Goal: Task Accomplishment & Management: Manage account settings

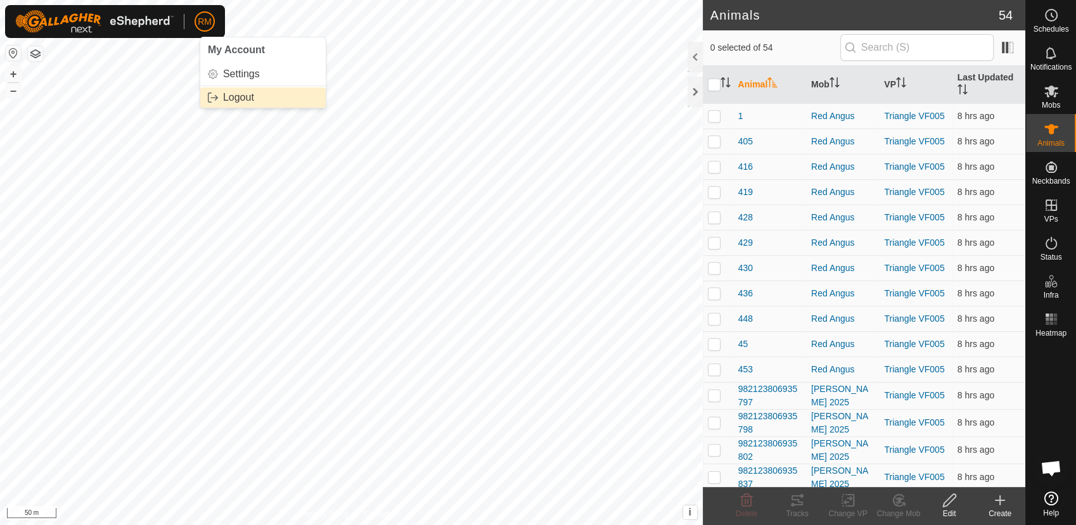
click at [222, 101] on link "Logout" at bounding box center [262, 97] width 125 height 20
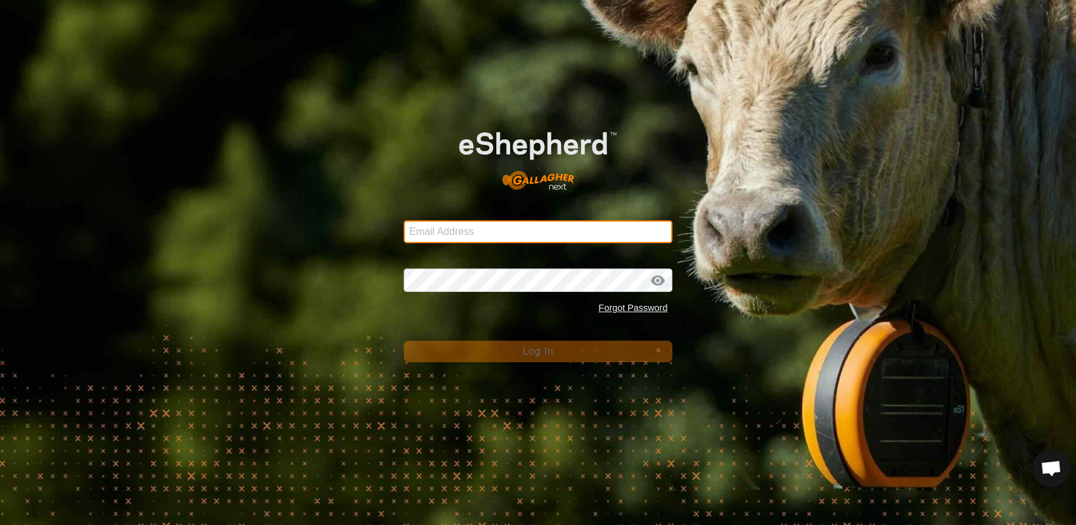
type input "[EMAIL_ADDRESS][DOMAIN_NAME]"
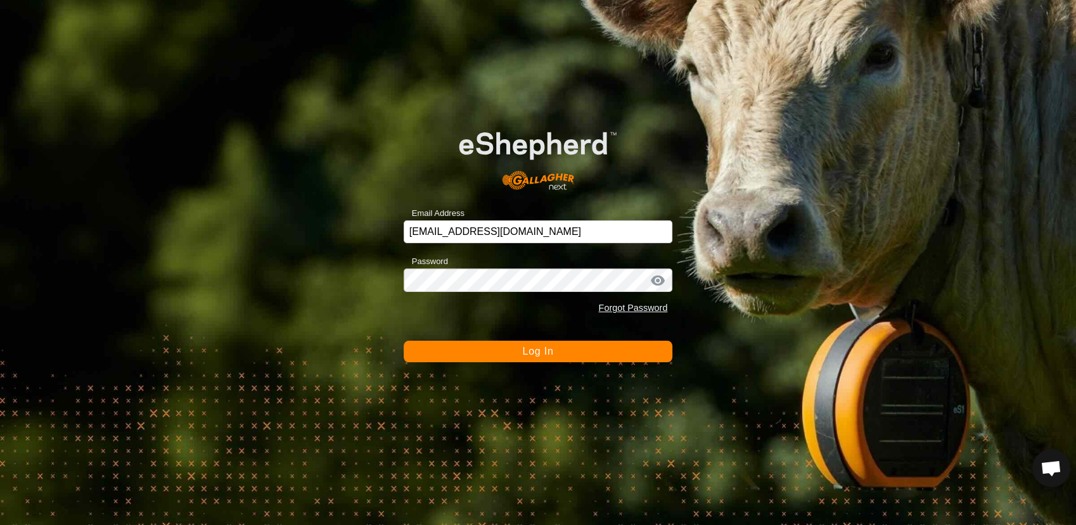
click at [492, 347] on button "Log In" at bounding box center [538, 352] width 269 height 22
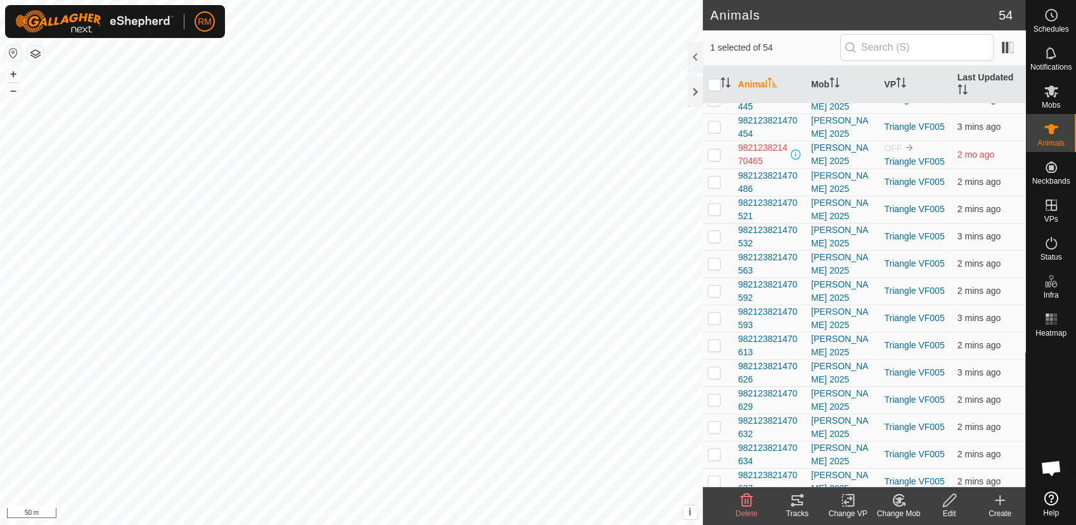
scroll to position [1063, 0]
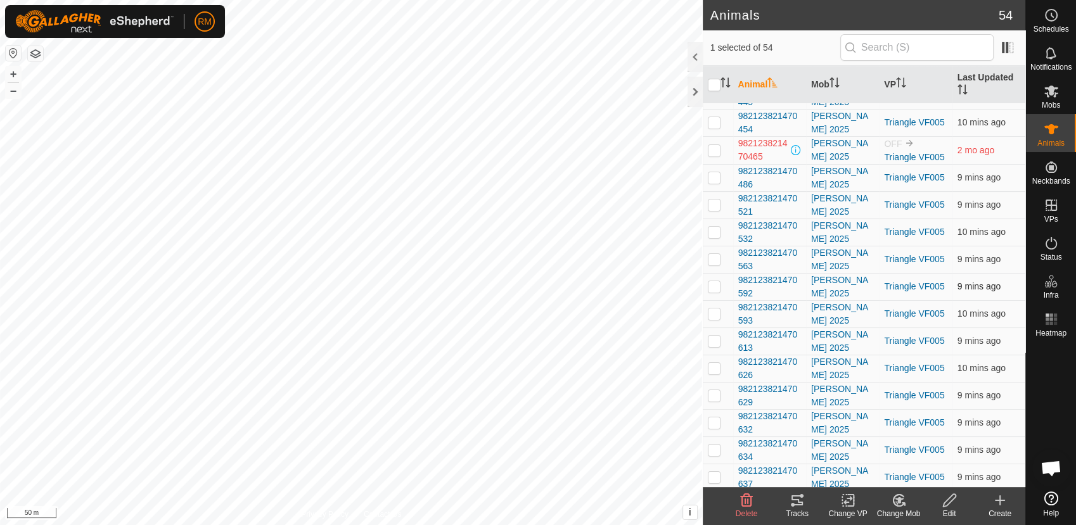
checkbox input "true"
checkbox input "false"
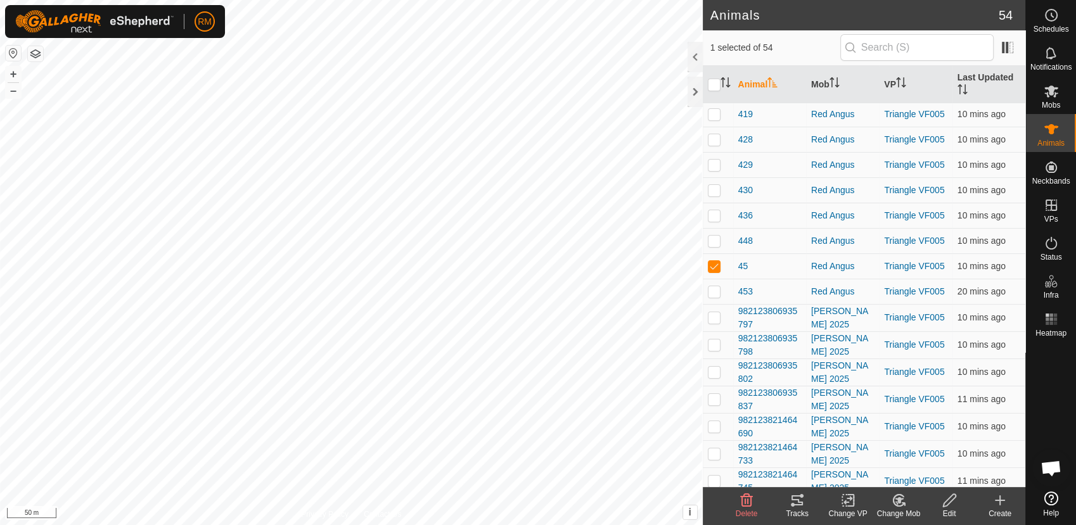
scroll to position [80, 0]
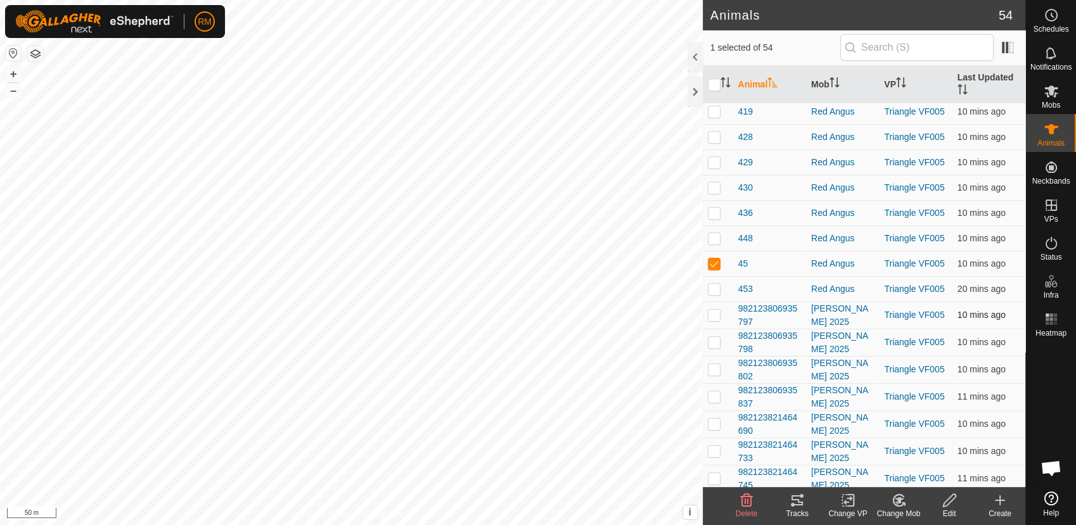
click at [712, 318] on p-checkbox at bounding box center [714, 315] width 13 height 10
checkbox input "false"
click at [715, 446] on p-checkbox at bounding box center [714, 451] width 13 height 10
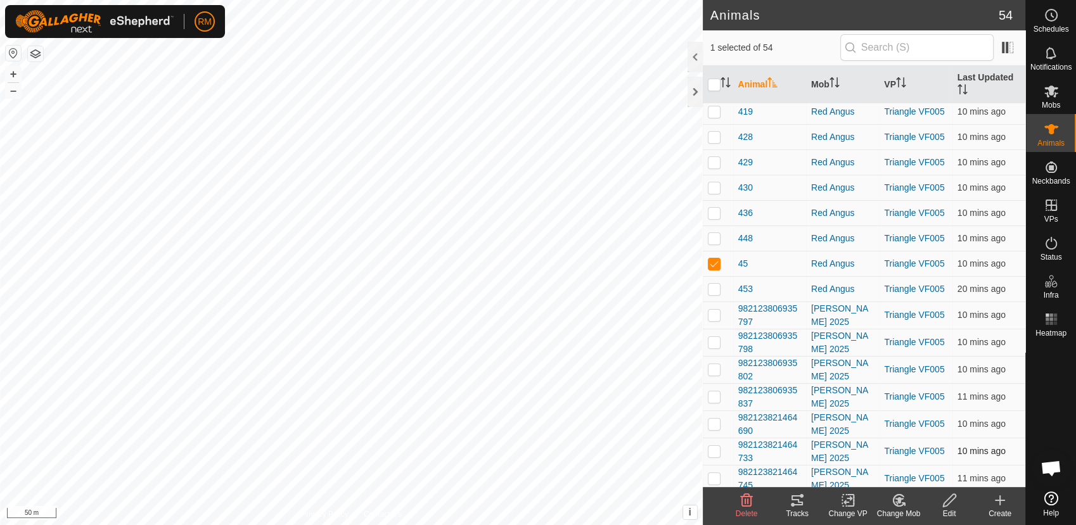
click at [715, 446] on p-checkbox at bounding box center [714, 451] width 13 height 10
checkbox input "true"
click at [710, 266] on p-checkbox at bounding box center [714, 264] width 13 height 10
checkbox input "false"
click at [709, 148] on div "Animals 54 1 selected of 54 Animal Mob VP Last Updated 1 Red Angus Triangle VF0…" at bounding box center [512, 262] width 1025 height 525
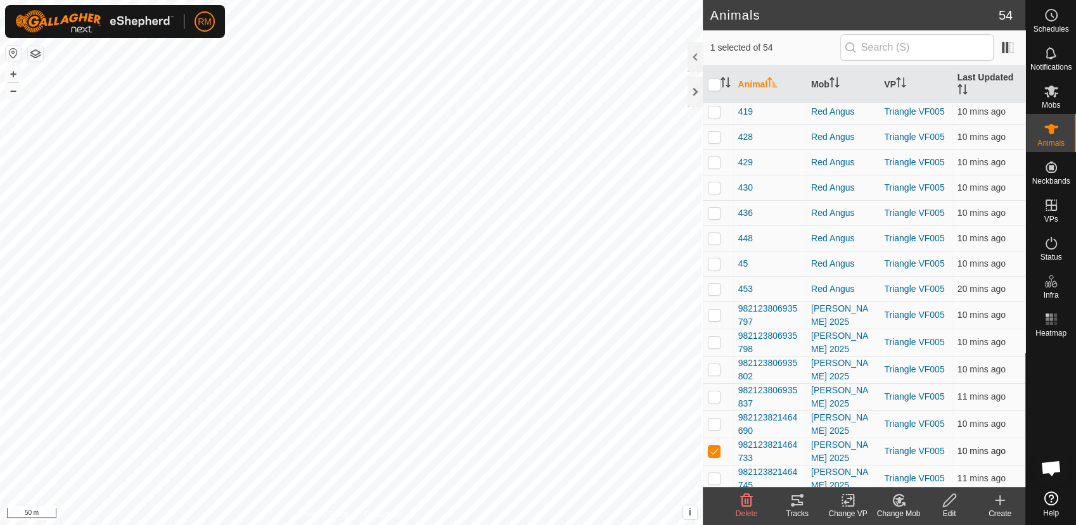
click at [717, 449] on p-checkbox at bounding box center [714, 451] width 13 height 10
checkbox input "false"
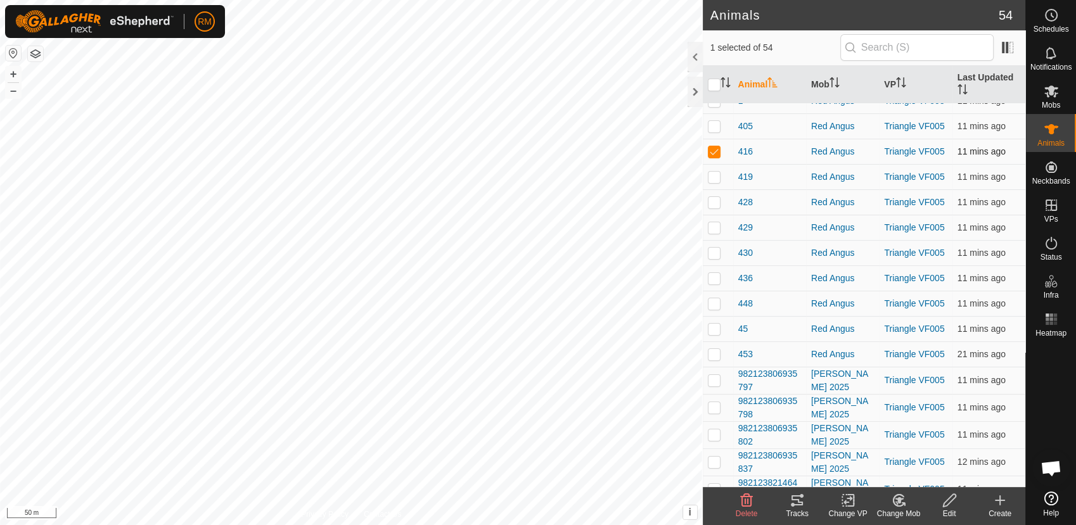
click at [715, 150] on p-checkbox at bounding box center [714, 151] width 13 height 10
checkbox input "false"
